Goal: Check status: Check status

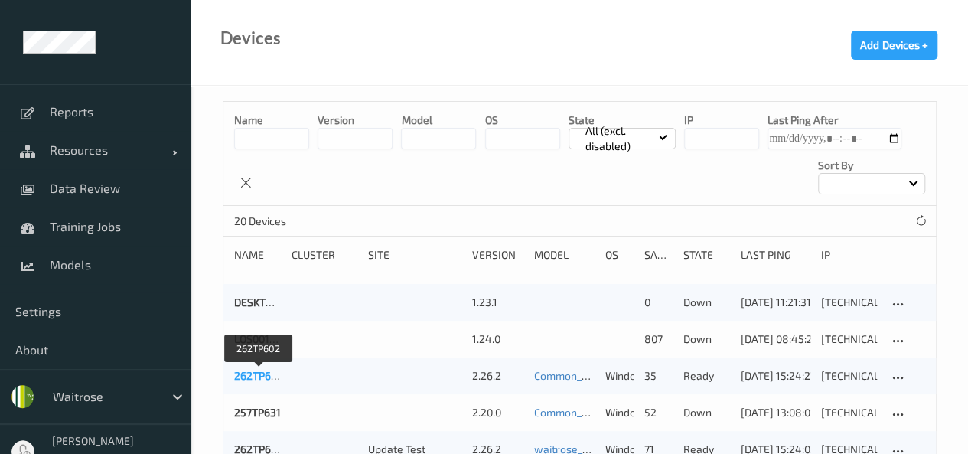
click at [275, 379] on link "262TP602" at bounding box center [258, 375] width 49 height 13
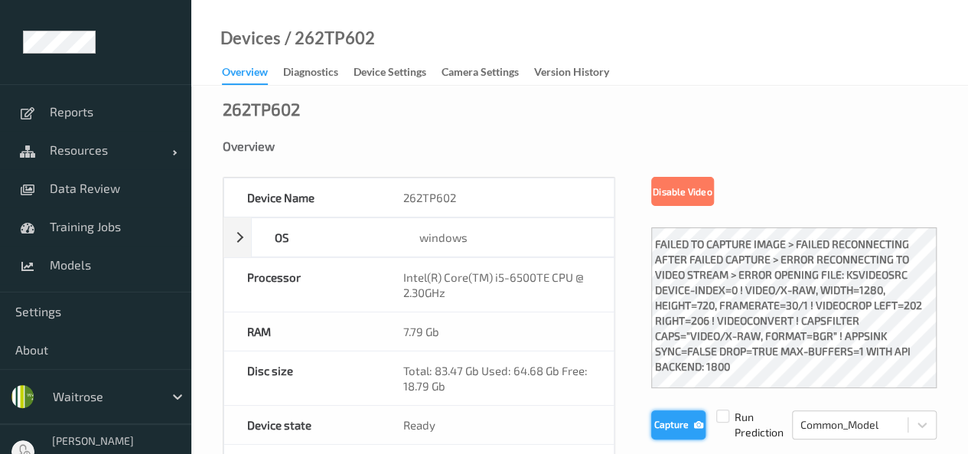
click at [662, 431] on button "Capture" at bounding box center [678, 424] width 54 height 29
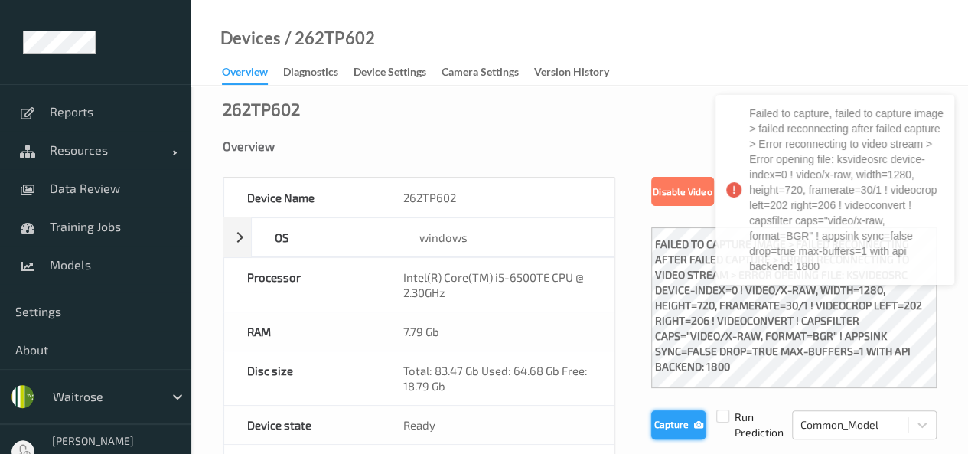
click at [662, 431] on button "Capture" at bounding box center [678, 424] width 54 height 29
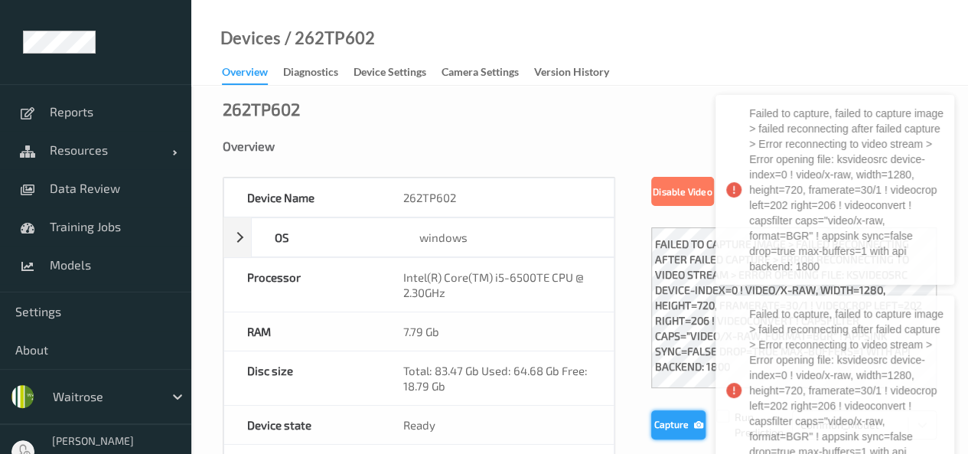
click at [662, 431] on button "Capture" at bounding box center [678, 424] width 54 height 29
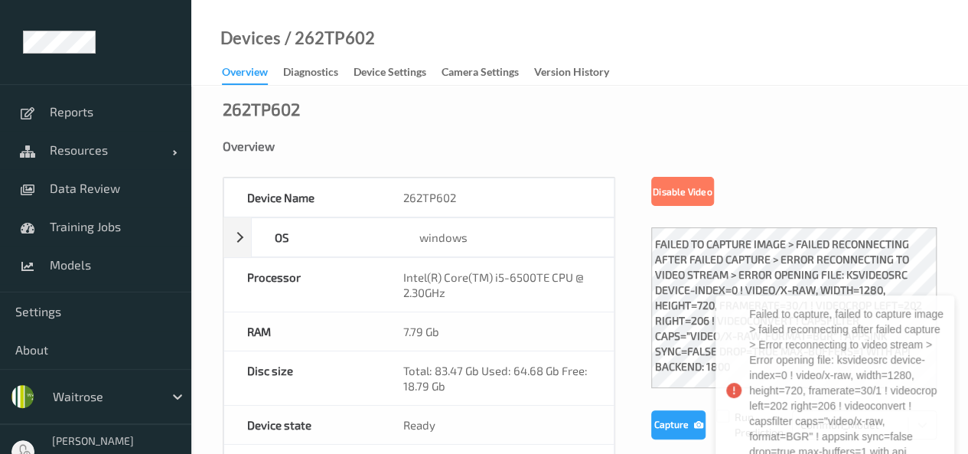
click at [649, 157] on div "Overview" at bounding box center [580, 157] width 714 height 38
